Goal: Task Accomplishment & Management: Complete application form

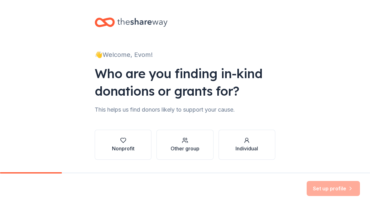
click at [134, 148] on div "Nonprofit" at bounding box center [123, 149] width 23 height 8
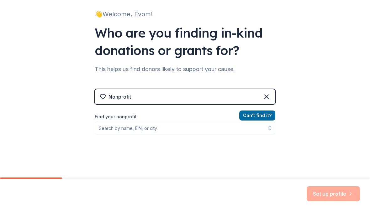
scroll to position [46, 0]
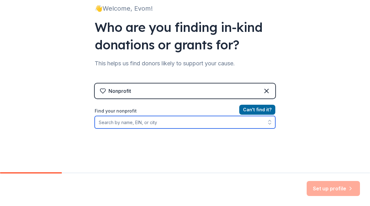
click at [198, 126] on input "Find your nonprofit" at bounding box center [185, 122] width 180 height 13
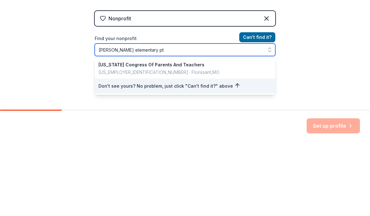
type input "[PERSON_NAME] elementary pta"
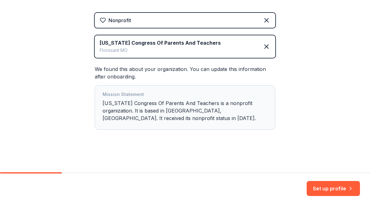
scroll to position [117, 0]
click at [335, 189] on button "Set up profile" at bounding box center [332, 188] width 53 height 15
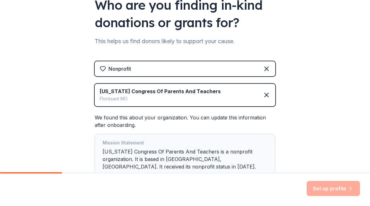
scroll to position [48, 0]
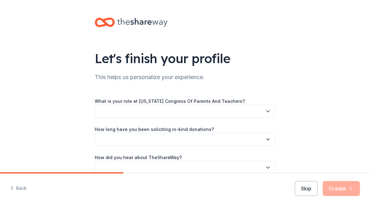
click at [255, 111] on button "button" at bounding box center [185, 111] width 180 height 13
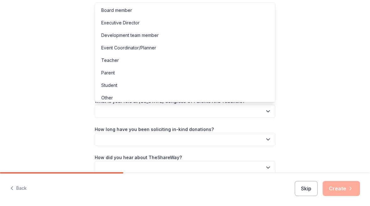
click at [241, 8] on div "Board member" at bounding box center [184, 10] width 177 height 13
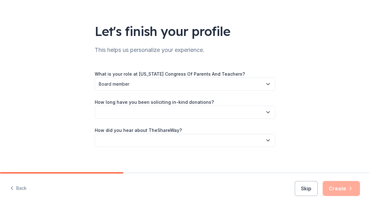
scroll to position [28, 0]
click at [259, 110] on button "button" at bounding box center [185, 112] width 180 height 13
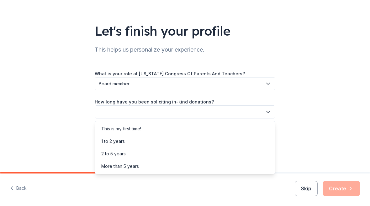
click at [211, 133] on div "This is my first time!" at bounding box center [184, 129] width 177 height 13
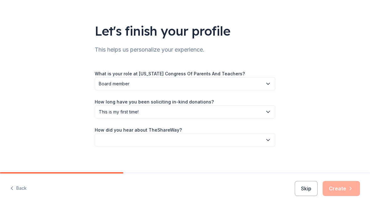
click at [242, 137] on button "button" at bounding box center [185, 140] width 180 height 13
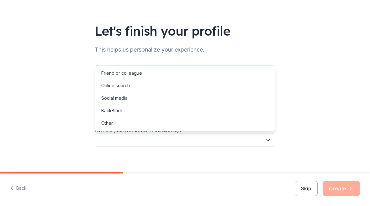
click at [225, 73] on div "Friend or colleague" at bounding box center [184, 73] width 177 height 13
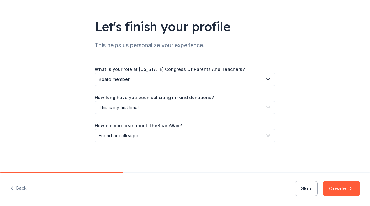
scroll to position [32, 0]
click at [344, 189] on button "Create" at bounding box center [340, 188] width 37 height 15
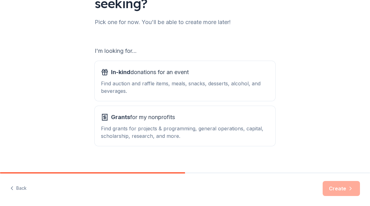
scroll to position [65, 0]
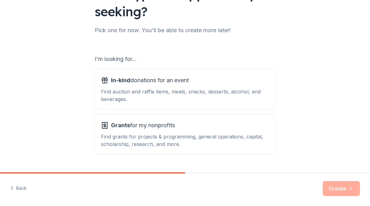
click at [256, 90] on div "Find auction and raffle items, meals, snacks, desserts, alcohol, and beverages." at bounding box center [185, 95] width 168 height 15
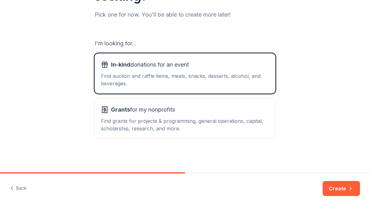
scroll to position [80, 0]
click at [346, 187] on button "Create" at bounding box center [340, 188] width 37 height 15
